Goal: Check status: Check status

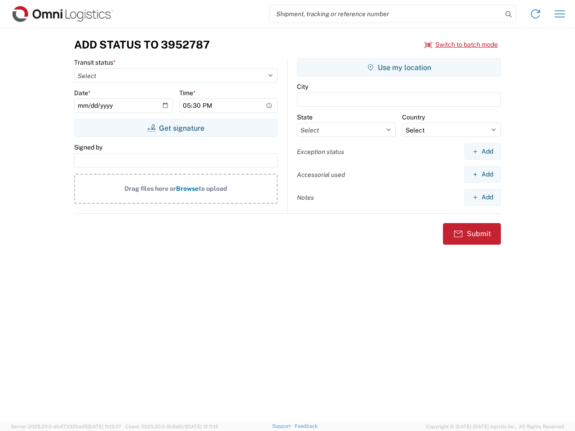
click at [386, 14] on input "search" at bounding box center [386, 13] width 233 height 17
click at [509, 14] on icon at bounding box center [508, 14] width 13 height 13
click at [535, 14] on icon at bounding box center [535, 14] width 14 height 14
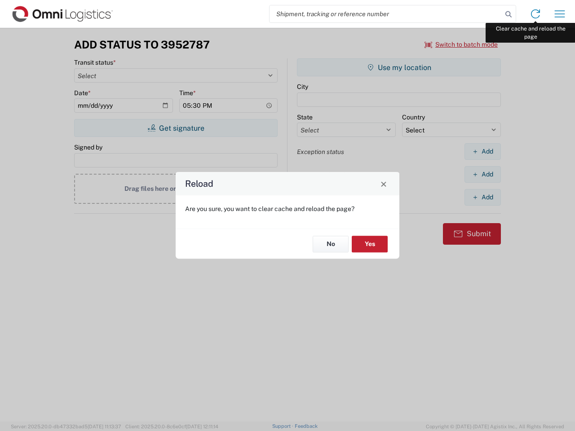
click at [560, 14] on div "Reload Are you sure, you want to clear cache and reload the page? No Yes" at bounding box center [287, 215] width 575 height 431
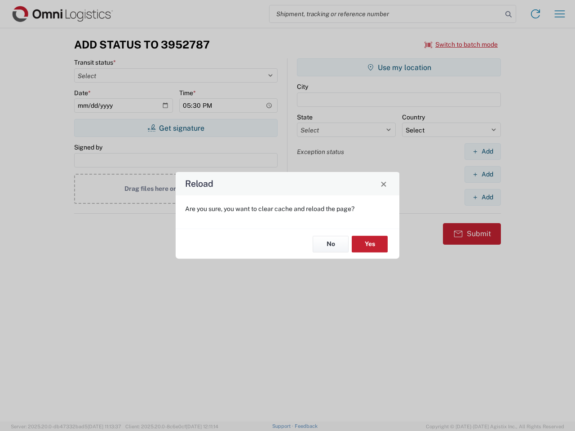
click at [461, 44] on div "Reload Are you sure, you want to clear cache and reload the page? No Yes" at bounding box center [287, 215] width 575 height 431
click at [176, 128] on div "Reload Are you sure, you want to clear cache and reload the page? No Yes" at bounding box center [287, 215] width 575 height 431
click at [399, 67] on div "Reload Are you sure, you want to clear cache and reload the page? No Yes" at bounding box center [287, 215] width 575 height 431
click at [482, 151] on div "Reload Are you sure, you want to clear cache and reload the page? No Yes" at bounding box center [287, 215] width 575 height 431
click at [482, 174] on div "Reload Are you sure, you want to clear cache and reload the page? No Yes" at bounding box center [287, 215] width 575 height 431
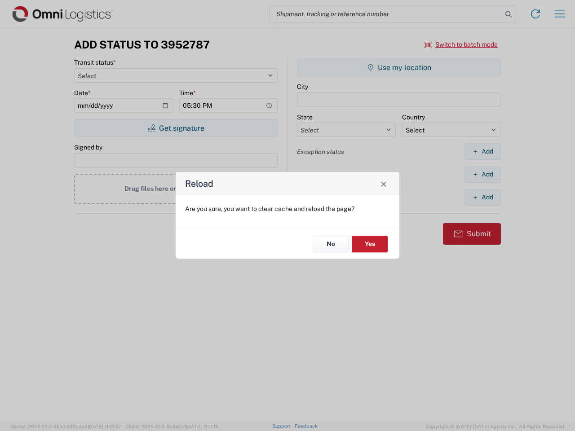
click at [482, 197] on div "Reload Are you sure, you want to clear cache and reload the page? No Yes" at bounding box center [287, 215] width 575 height 431
